Goal: Transaction & Acquisition: Book appointment/travel/reservation

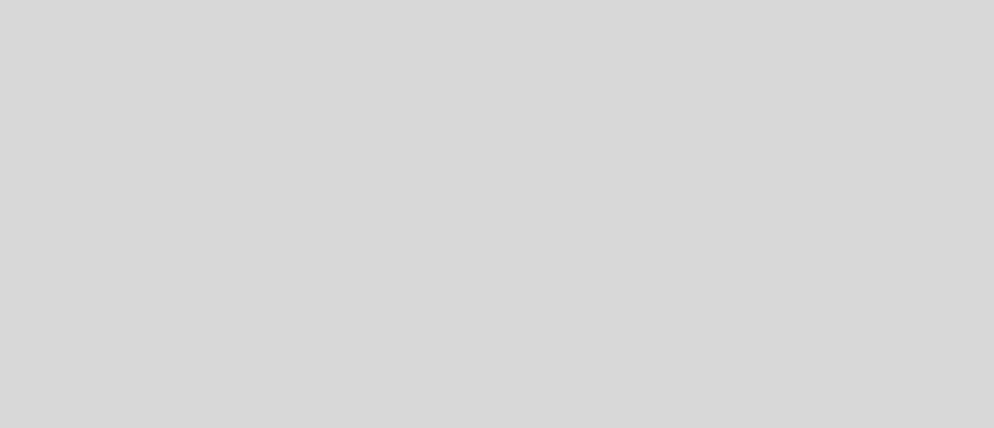
select select "pt"
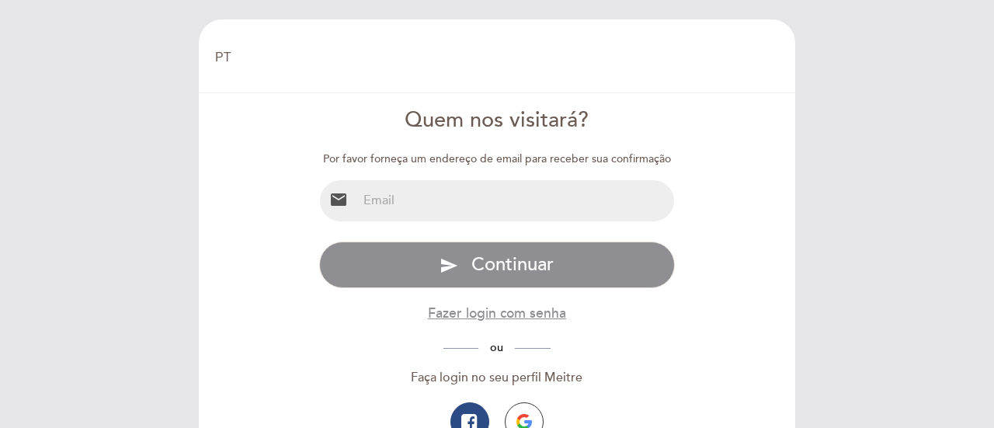
click at [496, 202] on input "email" at bounding box center [516, 200] width 318 height 41
type input "[EMAIL_ADDRESS][DOMAIN_NAME]"
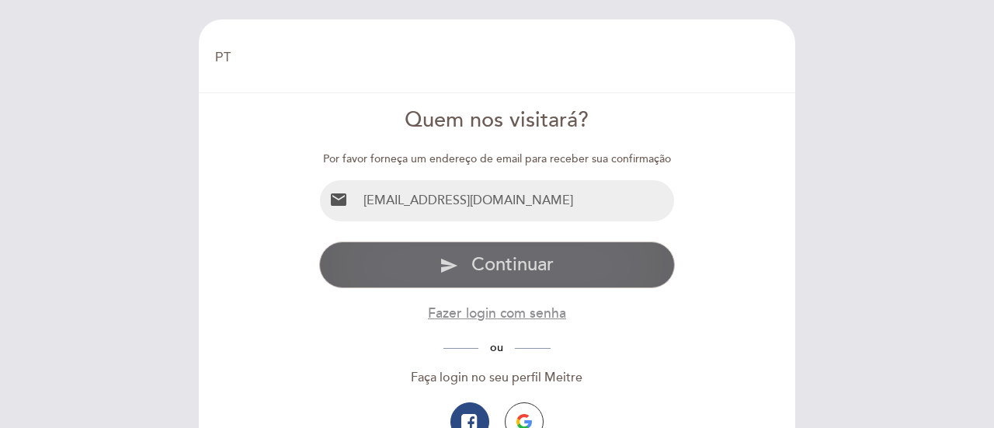
click at [524, 266] on span "Continuar" at bounding box center [513, 264] width 82 height 23
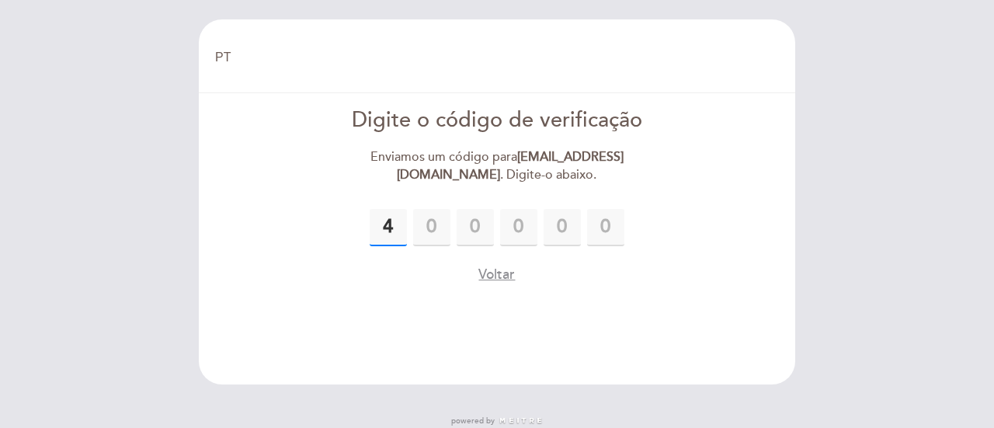
type input "4"
type input "2"
type input "9"
type input "2"
type input "8"
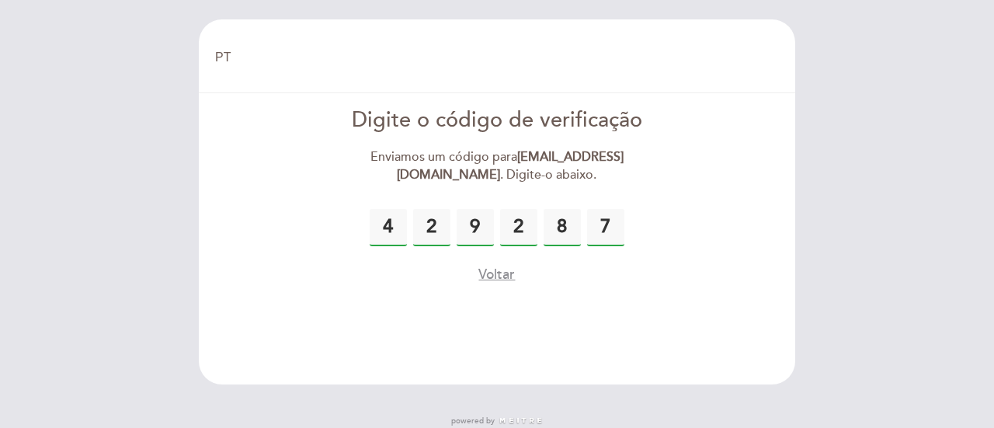
type input "7"
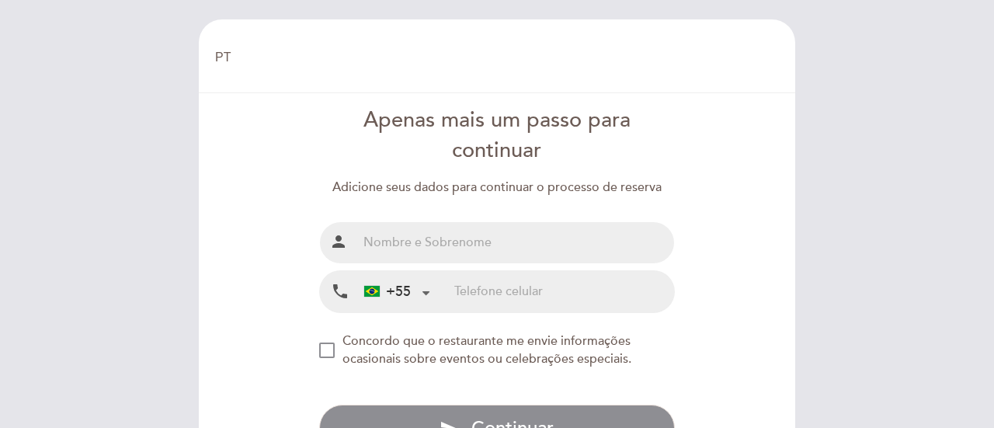
click at [507, 229] on input "text" at bounding box center [516, 242] width 318 height 41
type input "[PERSON_NAME]"
click at [513, 283] on input "tel" at bounding box center [564, 291] width 220 height 41
type input "11944960225"
click at [331, 350] on div "NEW_MODAL_AGREE_RESTAURANT_SEND_OCCASIONAL_INFO" at bounding box center [327, 351] width 16 height 16
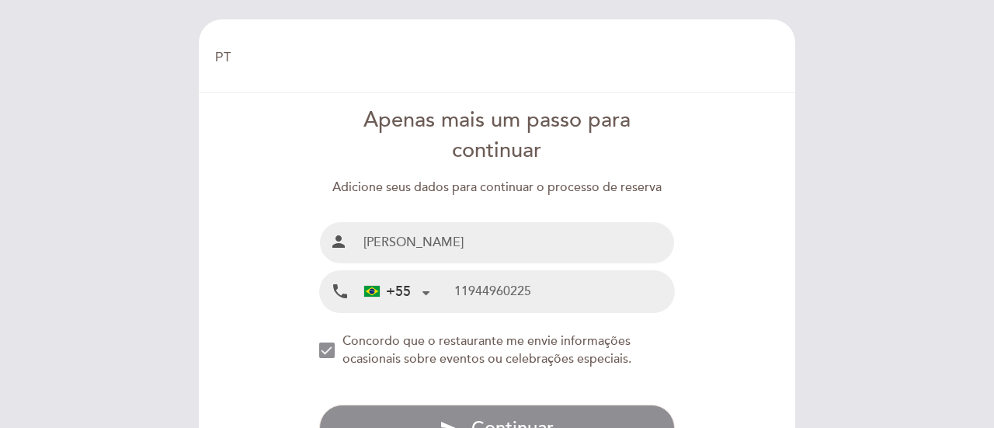
scroll to position [78, 0]
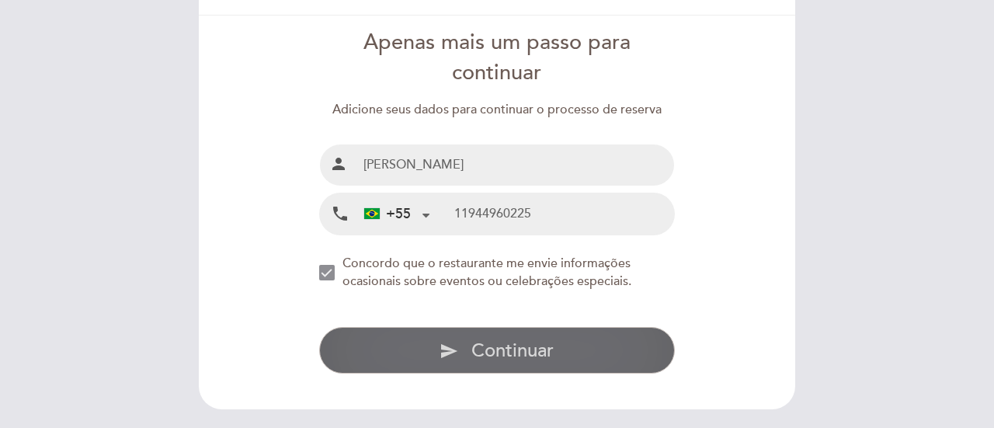
click at [384, 345] on button "send Continuar" at bounding box center [497, 350] width 357 height 47
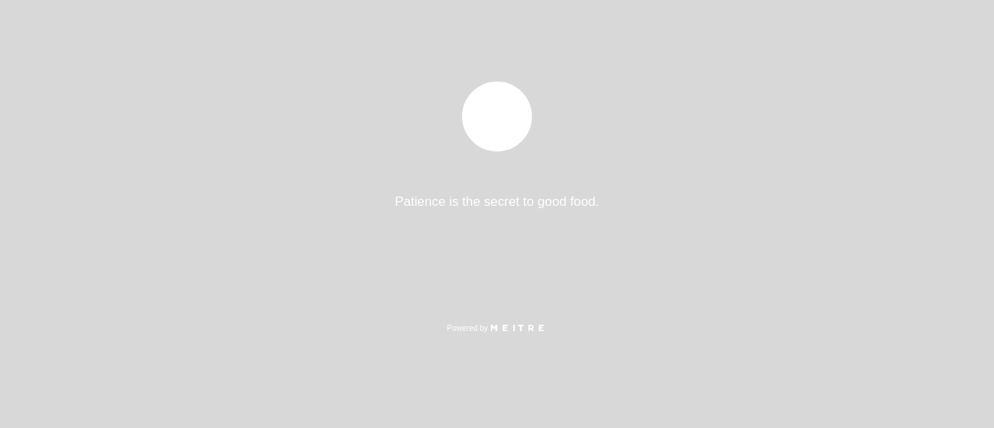
select select "pt"
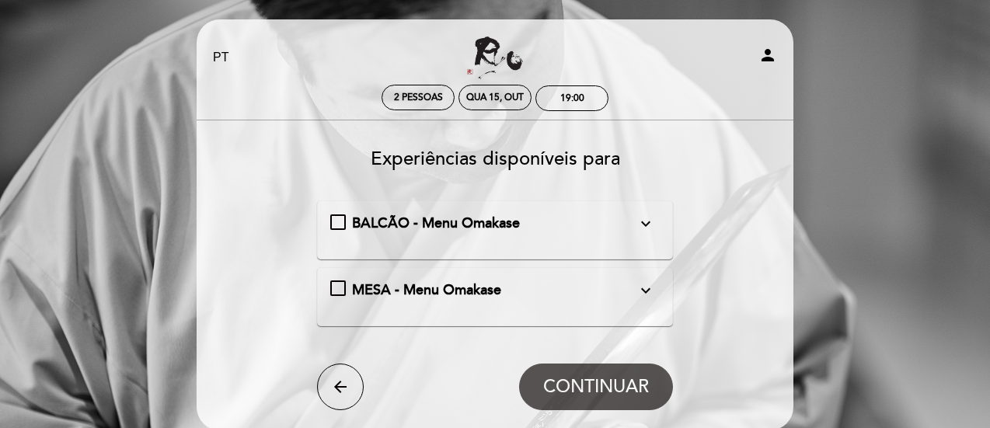
click at [331, 220] on div "BALCÃO - Menu Omakase expand_more Omakase é uma tradição japonesa que significa…" at bounding box center [495, 224] width 330 height 20
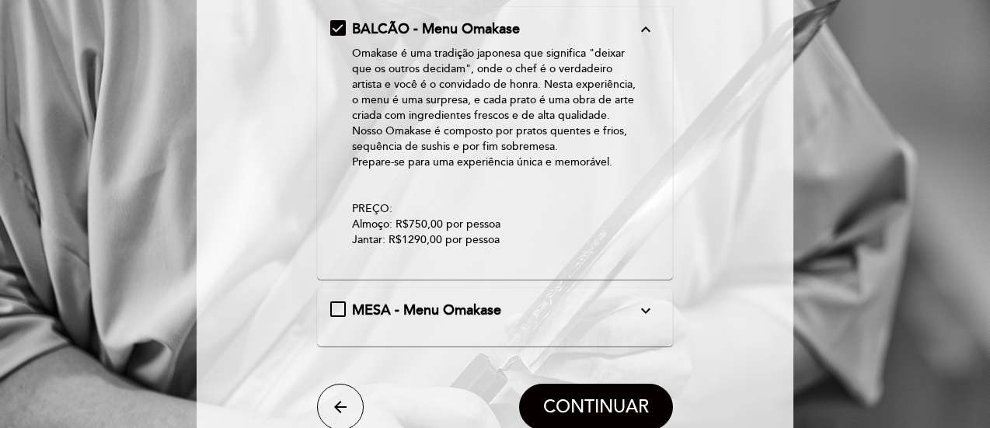
scroll to position [233, 0]
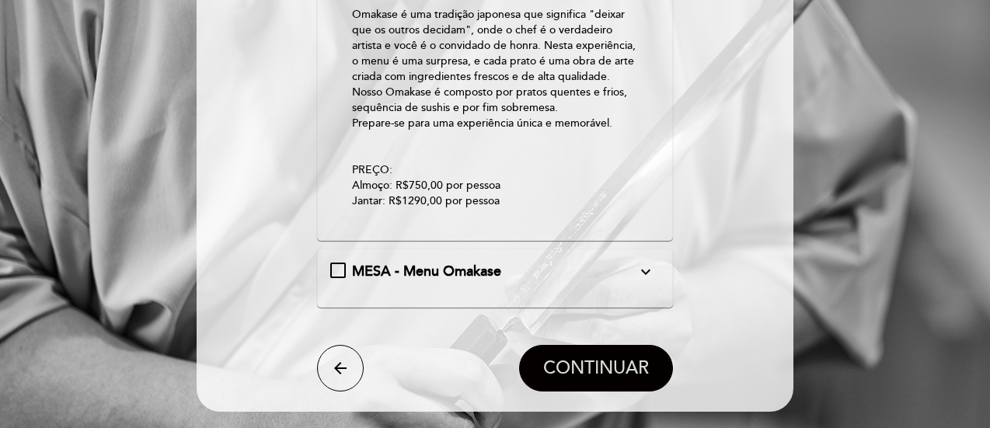
click at [629, 378] on button "CONTINUAR" at bounding box center [596, 368] width 154 height 47
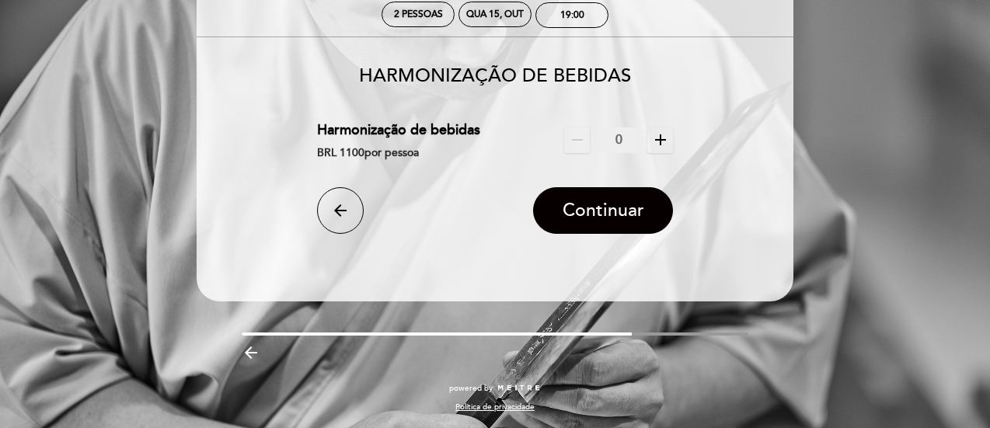
scroll to position [0, 0]
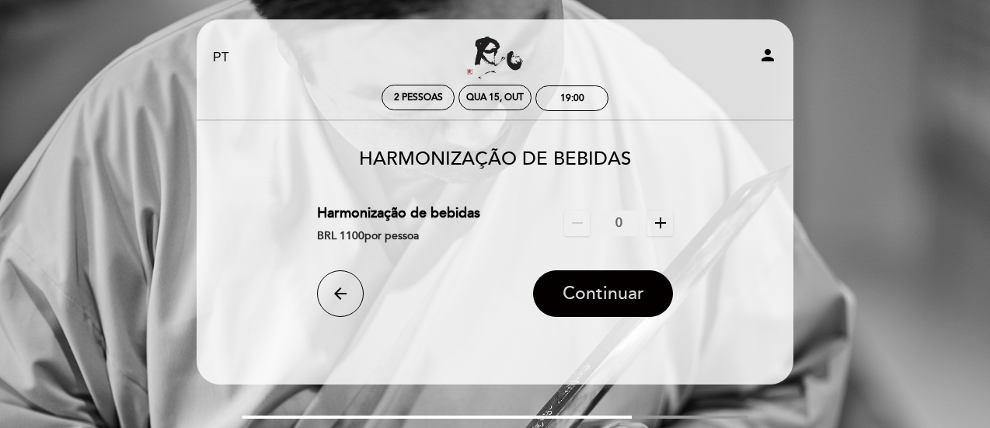
click at [604, 292] on span "Continuar" at bounding box center [603, 294] width 82 height 22
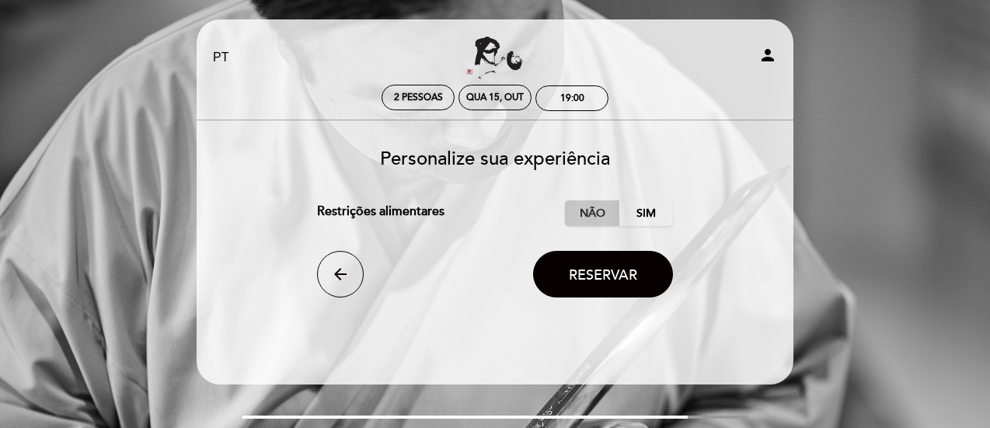
click at [590, 211] on label "Não" at bounding box center [592, 213] width 54 height 26
click at [583, 266] on span "Reservar" at bounding box center [603, 274] width 68 height 17
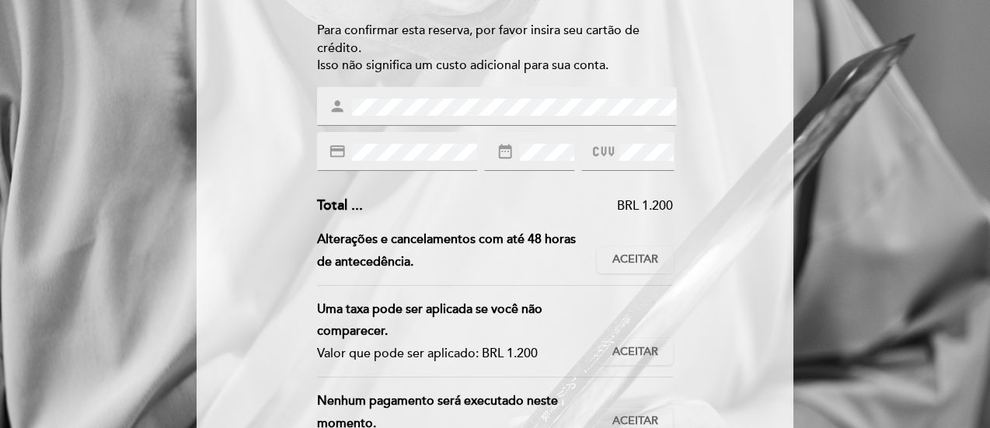
scroll to position [155, 0]
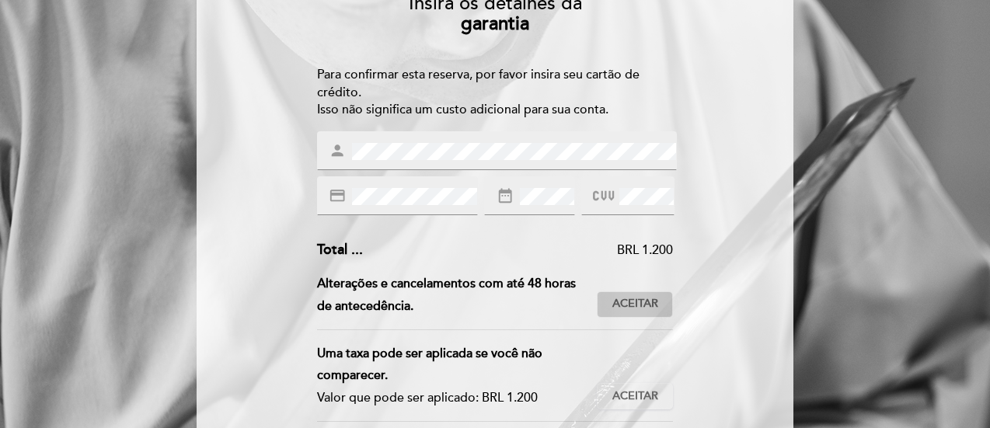
click at [644, 305] on span "Aceitar" at bounding box center [635, 304] width 46 height 16
click at [648, 391] on span "Aceitar" at bounding box center [635, 396] width 46 height 16
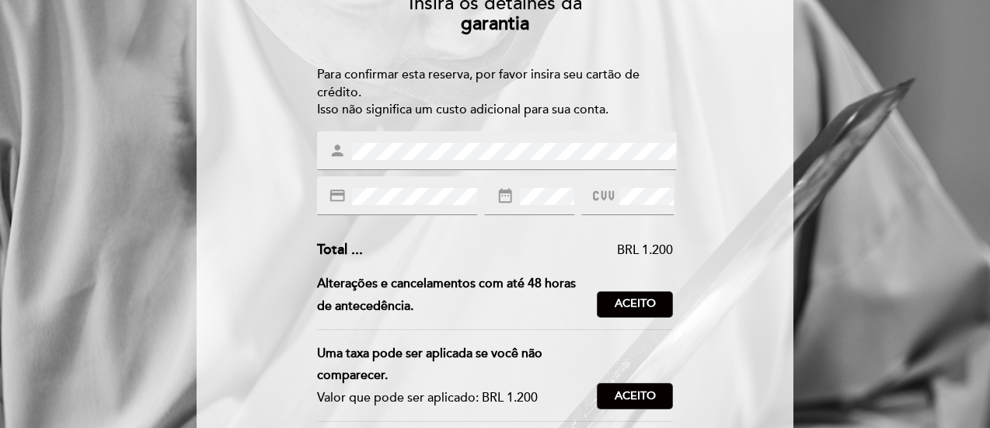
click at [745, 360] on div "Insira os detalhes da garantia Para confirmar esta reserva, por favor insira se…" at bounding box center [494, 306] width 575 height 651
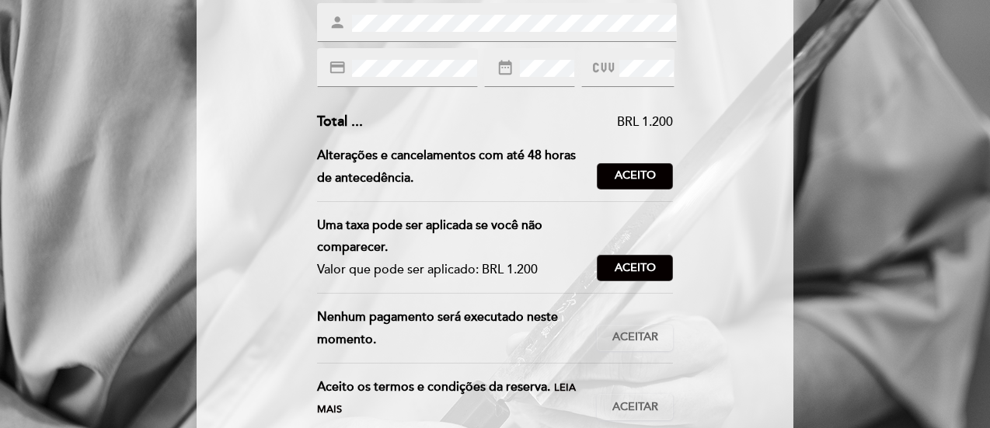
scroll to position [311, 0]
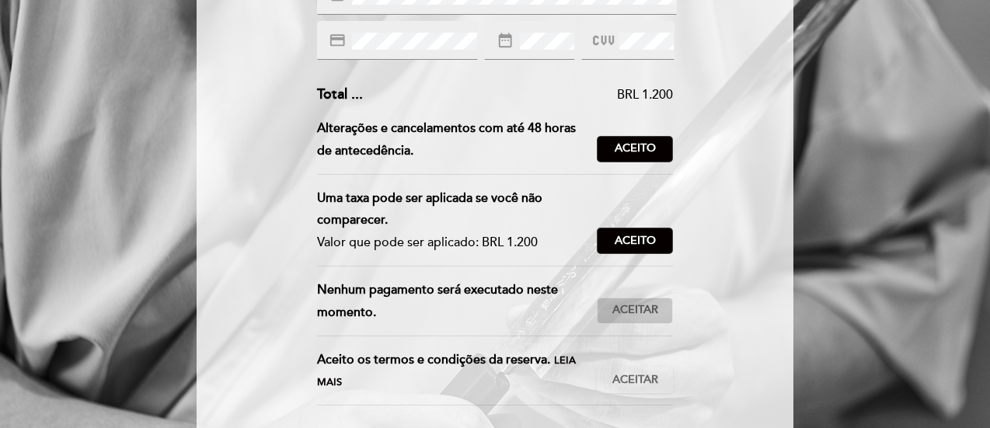
click at [642, 313] on span "Aceitar" at bounding box center [635, 310] width 46 height 16
click at [639, 371] on button "Aceitar Aceito" at bounding box center [635, 380] width 76 height 26
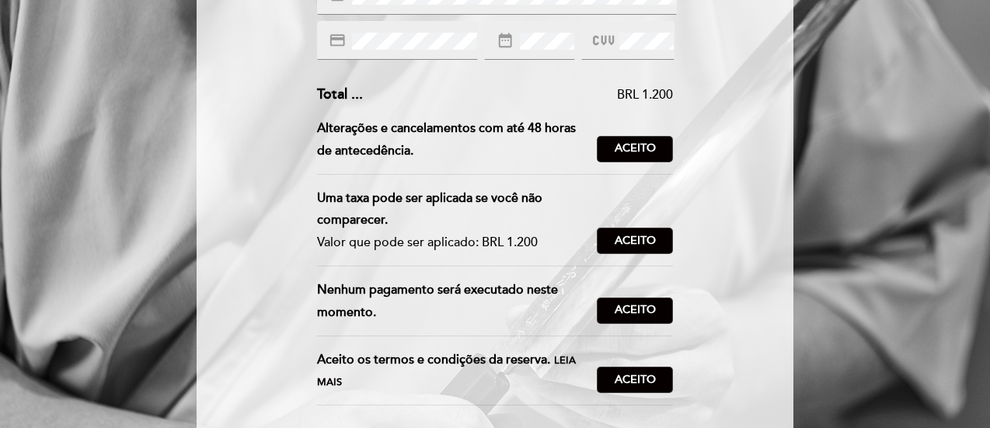
click at [723, 353] on div "Insira os detalhes da garantia Para confirmar esta reserva, por favor insira se…" at bounding box center [494, 151] width 575 height 651
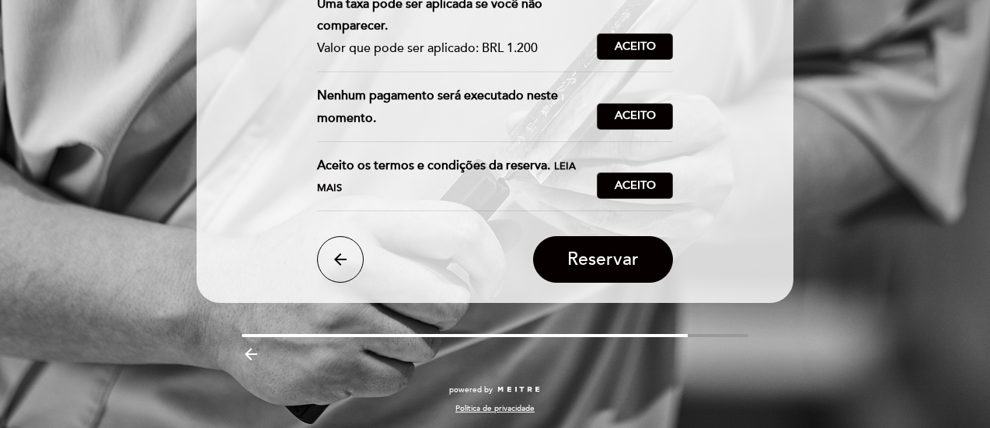
scroll to position [505, 0]
click at [610, 268] on span "Reservar" at bounding box center [602, 260] width 71 height 22
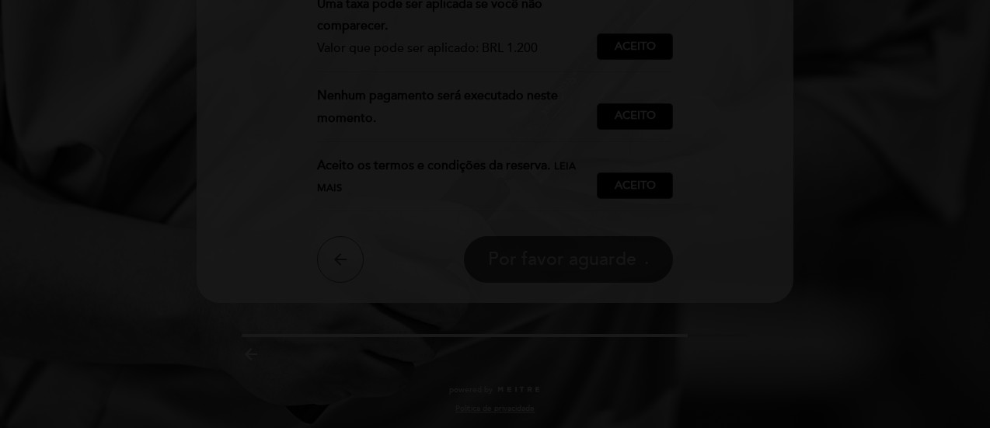
scroll to position [2, 0]
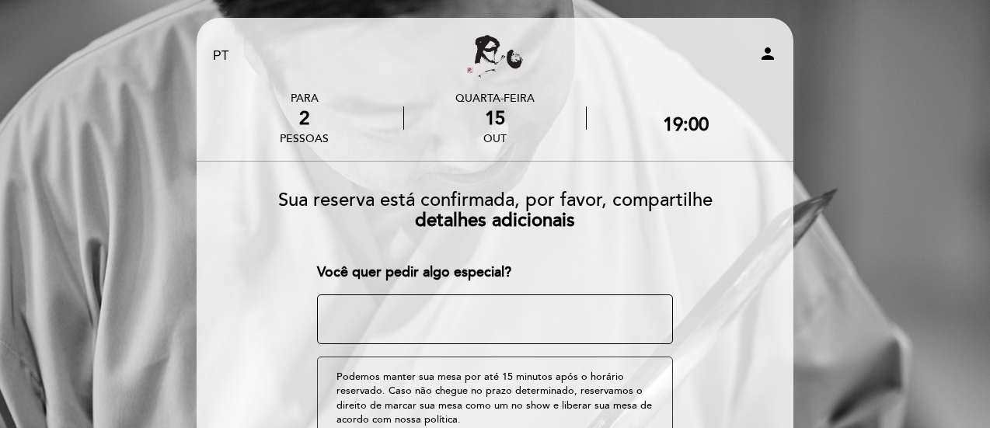
click at [312, 271] on form "Sua reserva está confirmada, por favor, compartilhe detalhes adicionais Você qu…" at bounding box center [494, 421] width 575 height 486
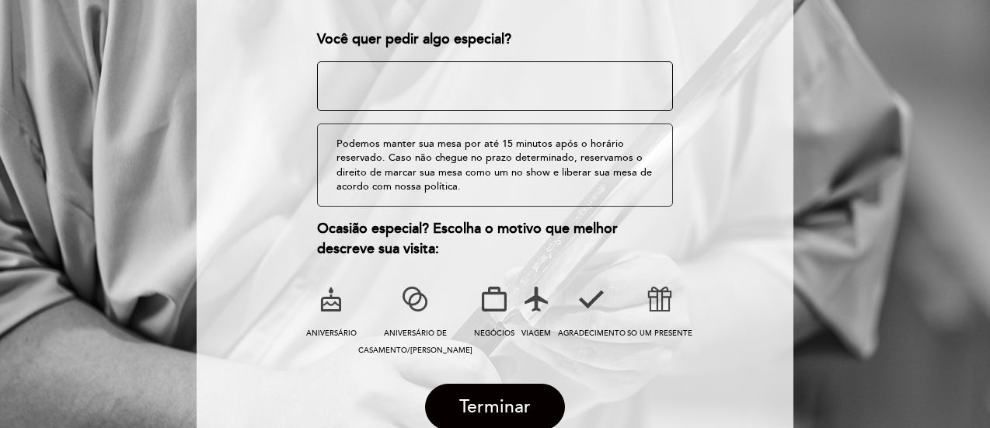
scroll to position [312, 0]
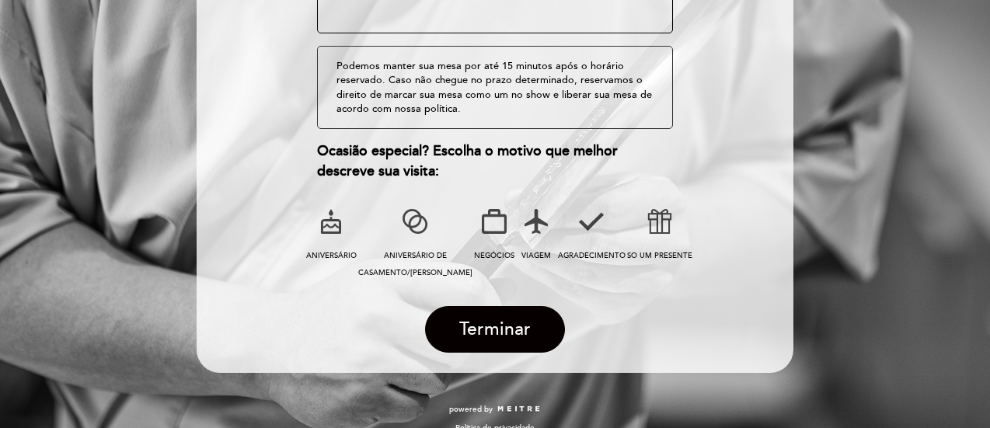
click at [407, 221] on icon at bounding box center [415, 221] width 40 height 40
click at [489, 327] on span "Terminar" at bounding box center [494, 330] width 71 height 22
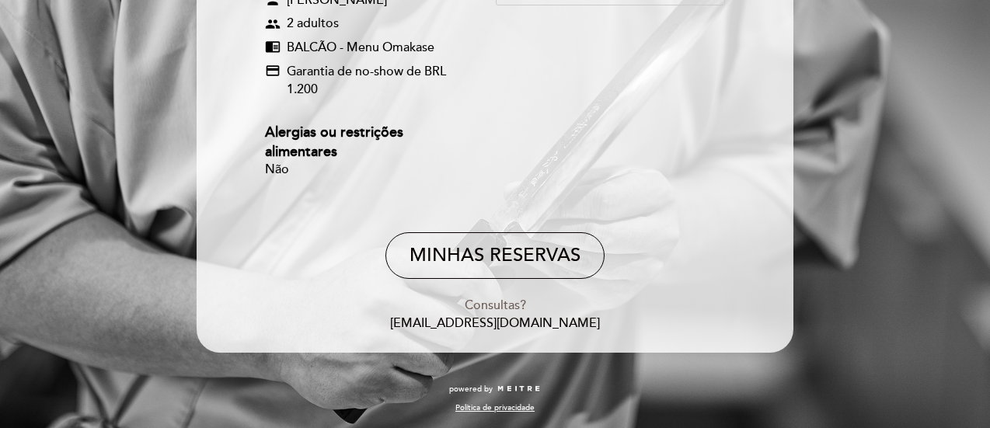
scroll to position [0, 0]
